Goal: Find specific page/section: Find specific page/section

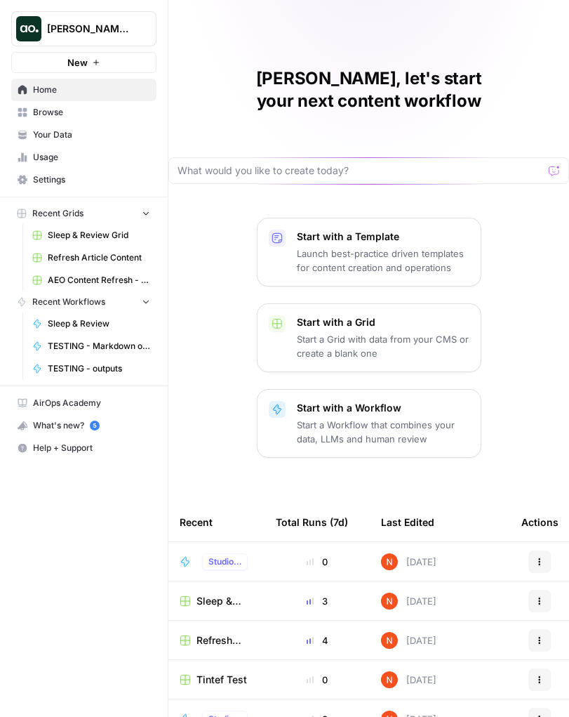
click at [48, 157] on span "Usage" at bounding box center [91, 157] width 117 height 13
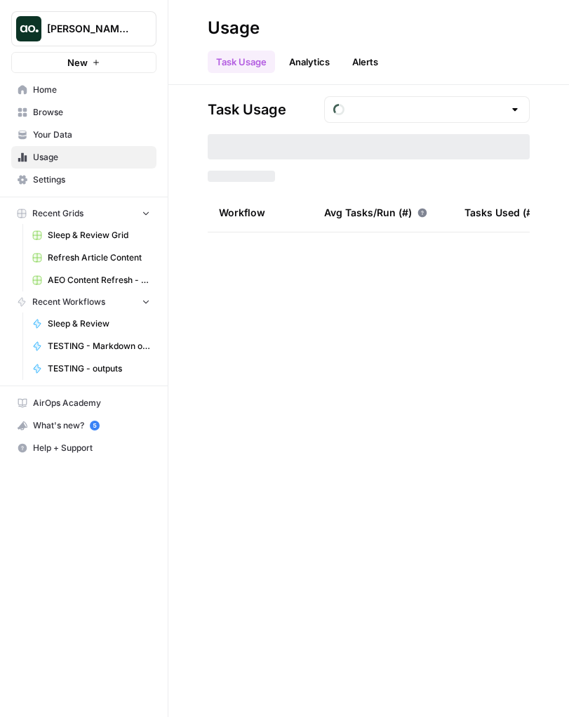
type input "August Tasks"
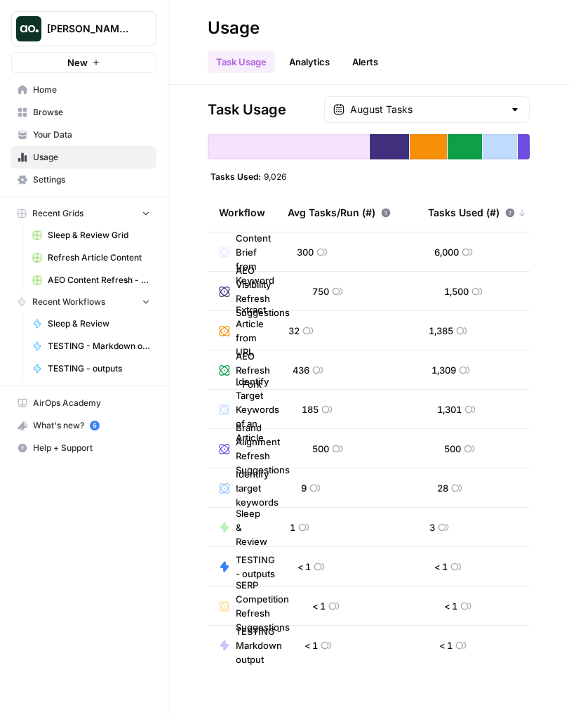
click at [491, 70] on div "Task Usage Analytics Alerts" at bounding box center [369, 56] width 322 height 34
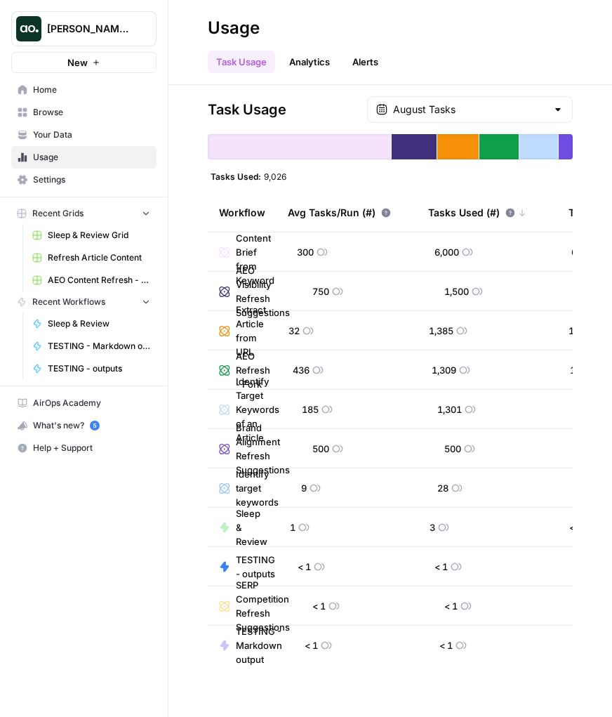
click at [460, 69] on div "Task Usage Analytics Alerts" at bounding box center [390, 56] width 365 height 34
click at [460, 65] on div "Task Usage Analytics Alerts" at bounding box center [390, 56] width 365 height 34
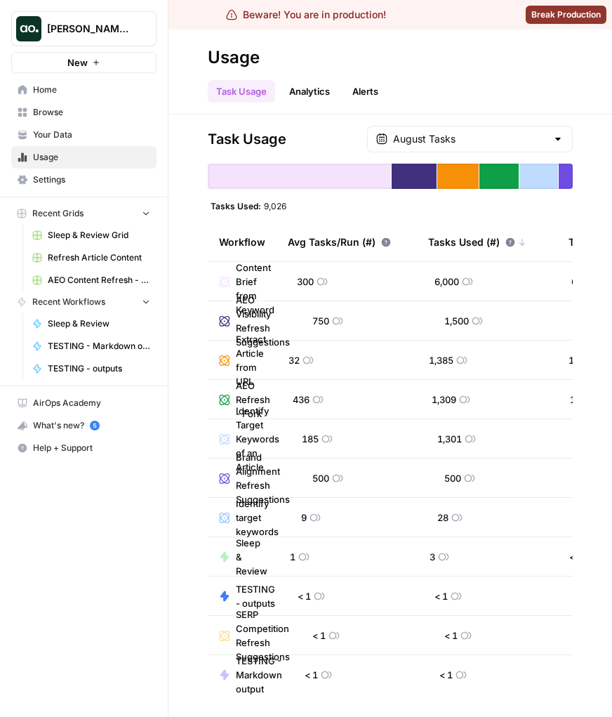
click at [561, 17] on span "Break Production" at bounding box center [565, 14] width 69 height 13
